Goal: Use online tool/utility

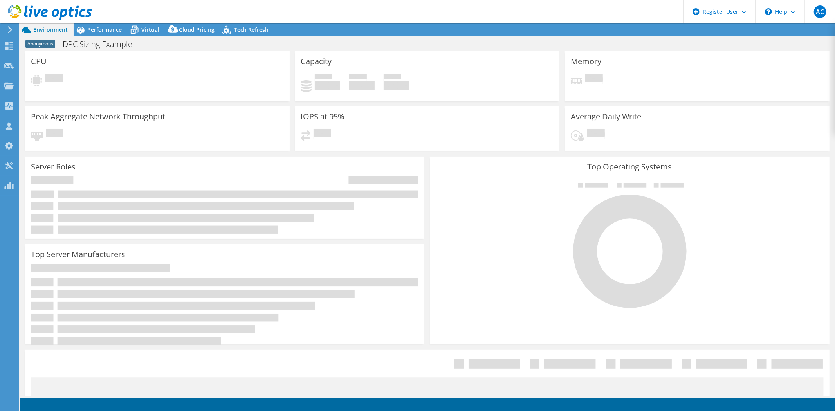
select select "USEast"
select select "USD"
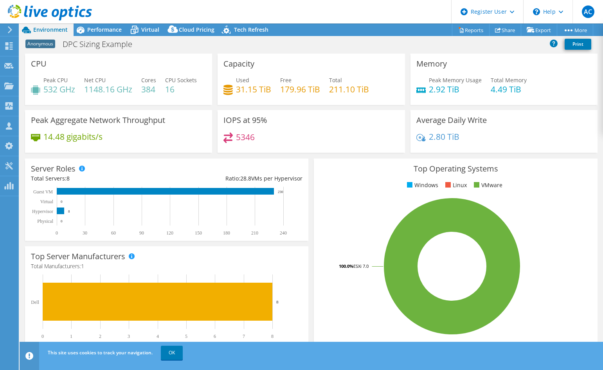
select select "USEast"
select select "USD"
